Goal: Information Seeking & Learning: Learn about a topic

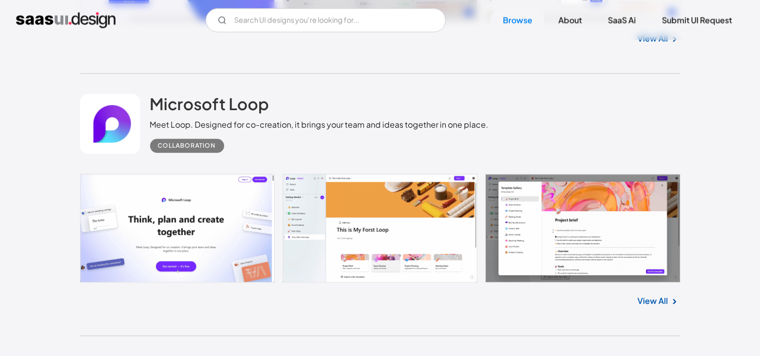
scroll to position [5810, 0]
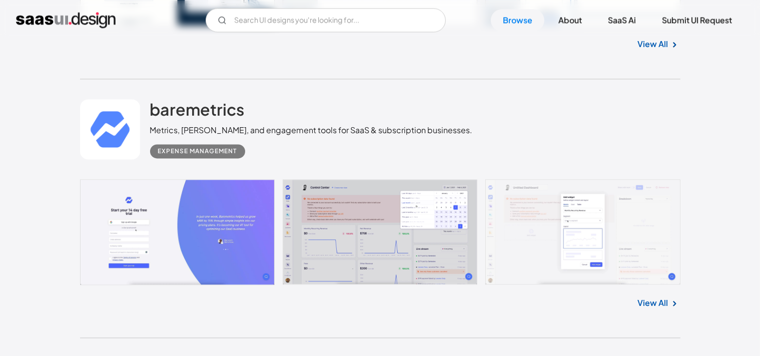
click at [370, 227] on link at bounding box center [380, 232] width 600 height 106
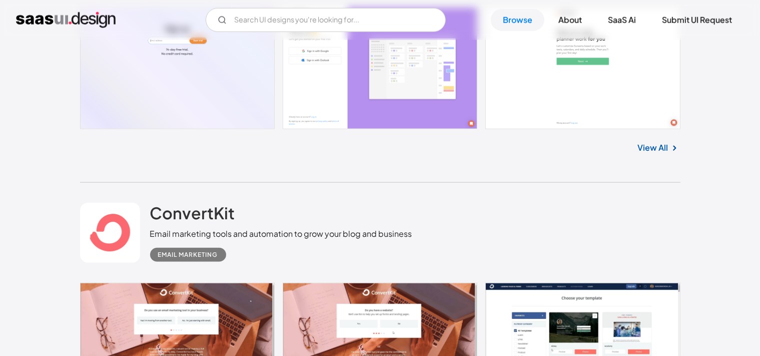
scroll to position [12887, 0]
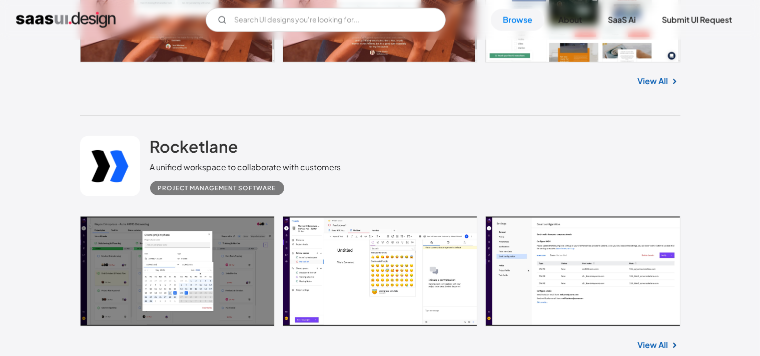
click at [121, 254] on link at bounding box center [380, 271] width 600 height 110
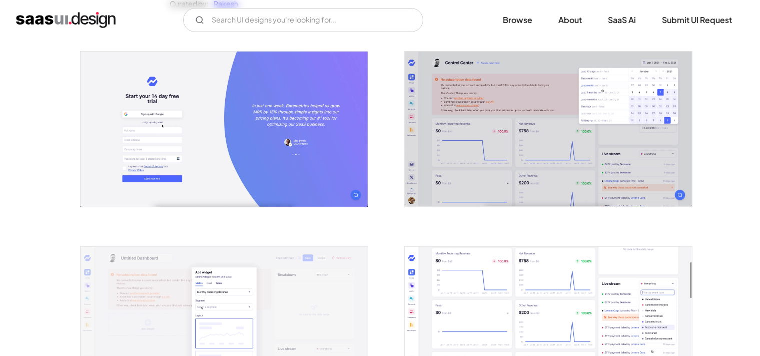
scroll to position [106, 0]
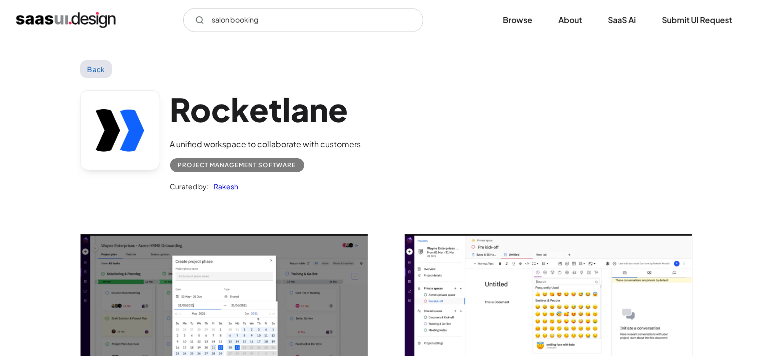
click at [284, 20] on input "salon booking" at bounding box center [303, 20] width 240 height 24
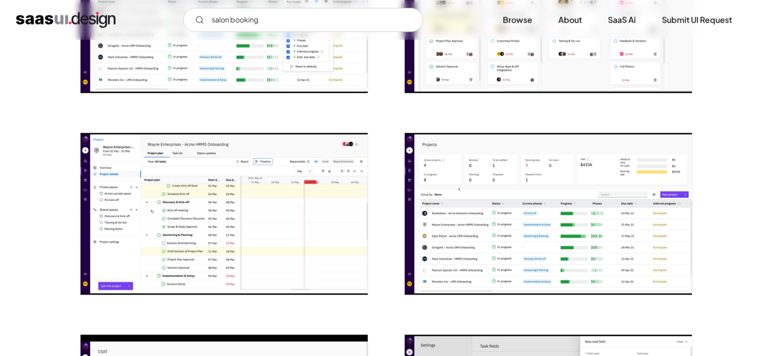
scroll to position [1478, 0]
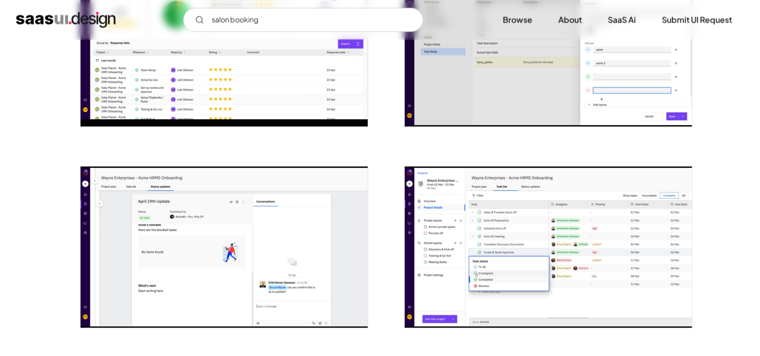
type input "salon booking"
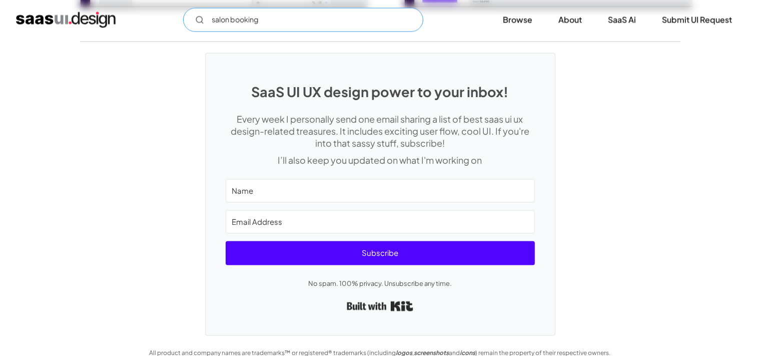
scroll to position [1812, 0]
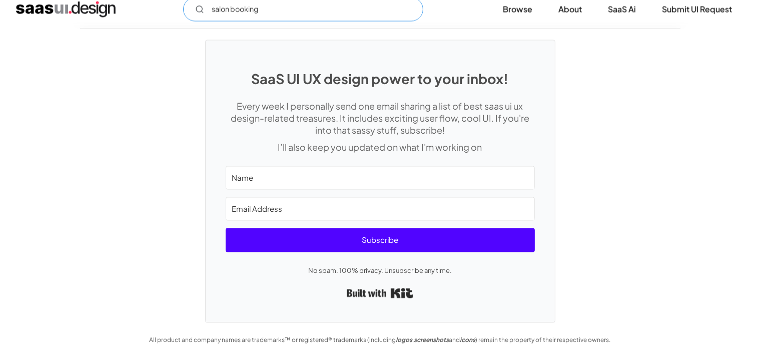
drag, startPoint x: 272, startPoint y: 5, endPoint x: 214, endPoint y: 8, distance: 58.6
click at [214, 8] on input "salon booking" at bounding box center [303, 9] width 240 height 24
drag, startPoint x: 269, startPoint y: 11, endPoint x: 182, endPoint y: 4, distance: 87.8
click at [183, 4] on input "salon booking" at bounding box center [303, 9] width 240 height 24
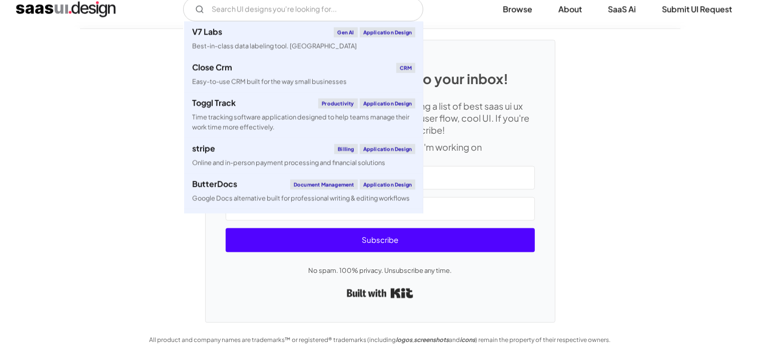
click at [92, 88] on div "SaaS UI UX design power to your inbox! Every week I personally send one email s…" at bounding box center [380, 175] width 760 height 293
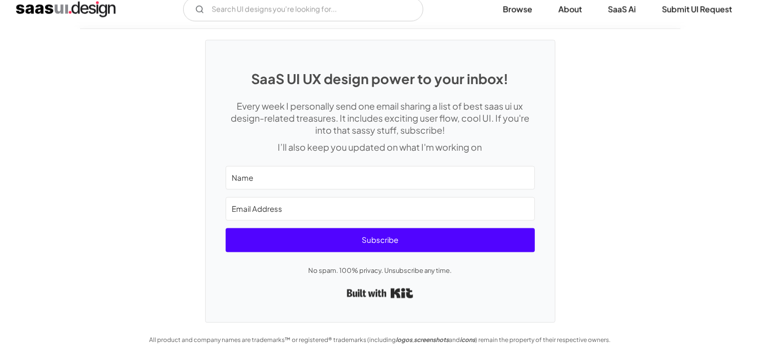
scroll to position [1600, 0]
